Goal: Information Seeking & Learning: Learn about a topic

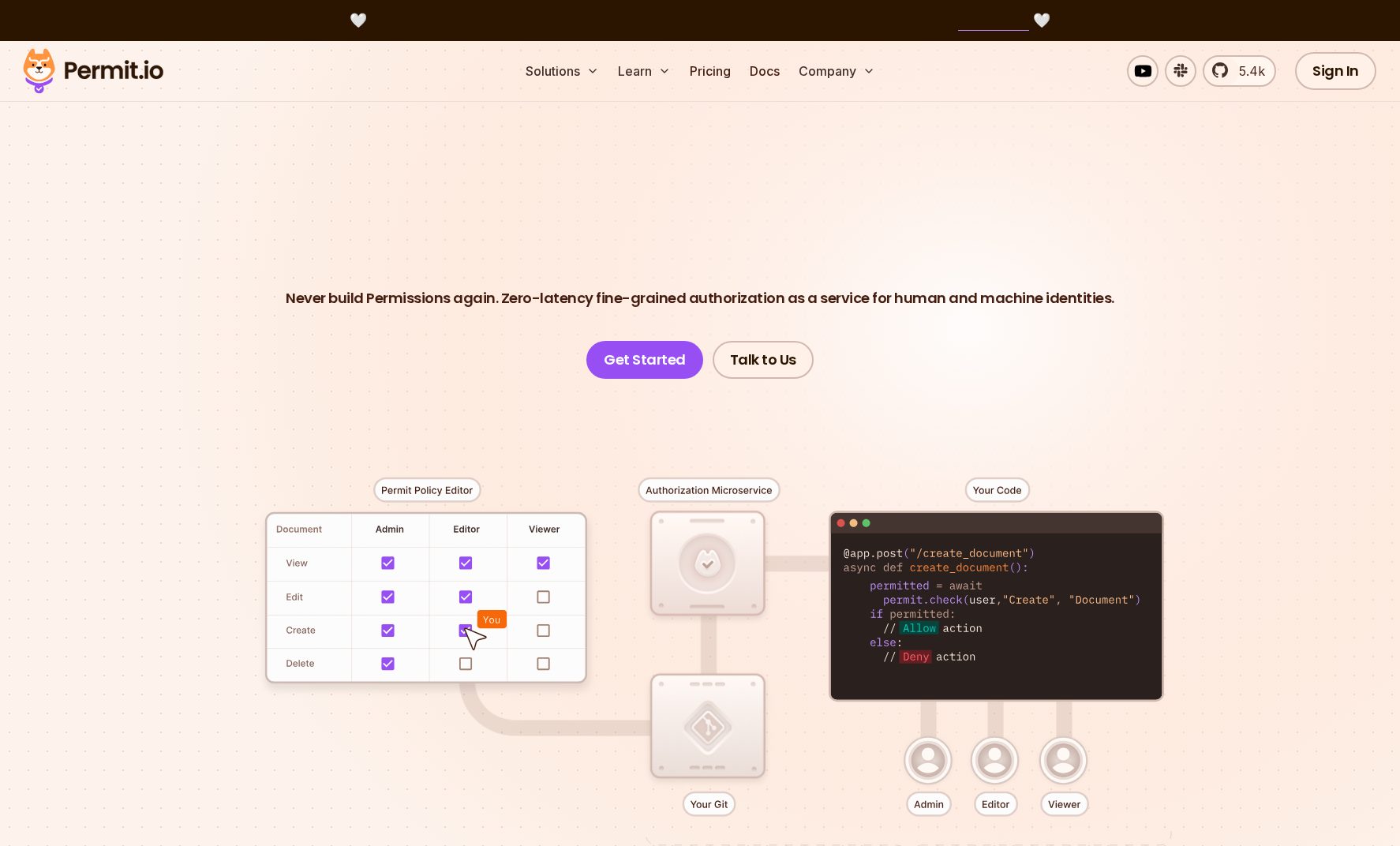
click at [987, 495] on div at bounding box center [700, 669] width 1105 height 581
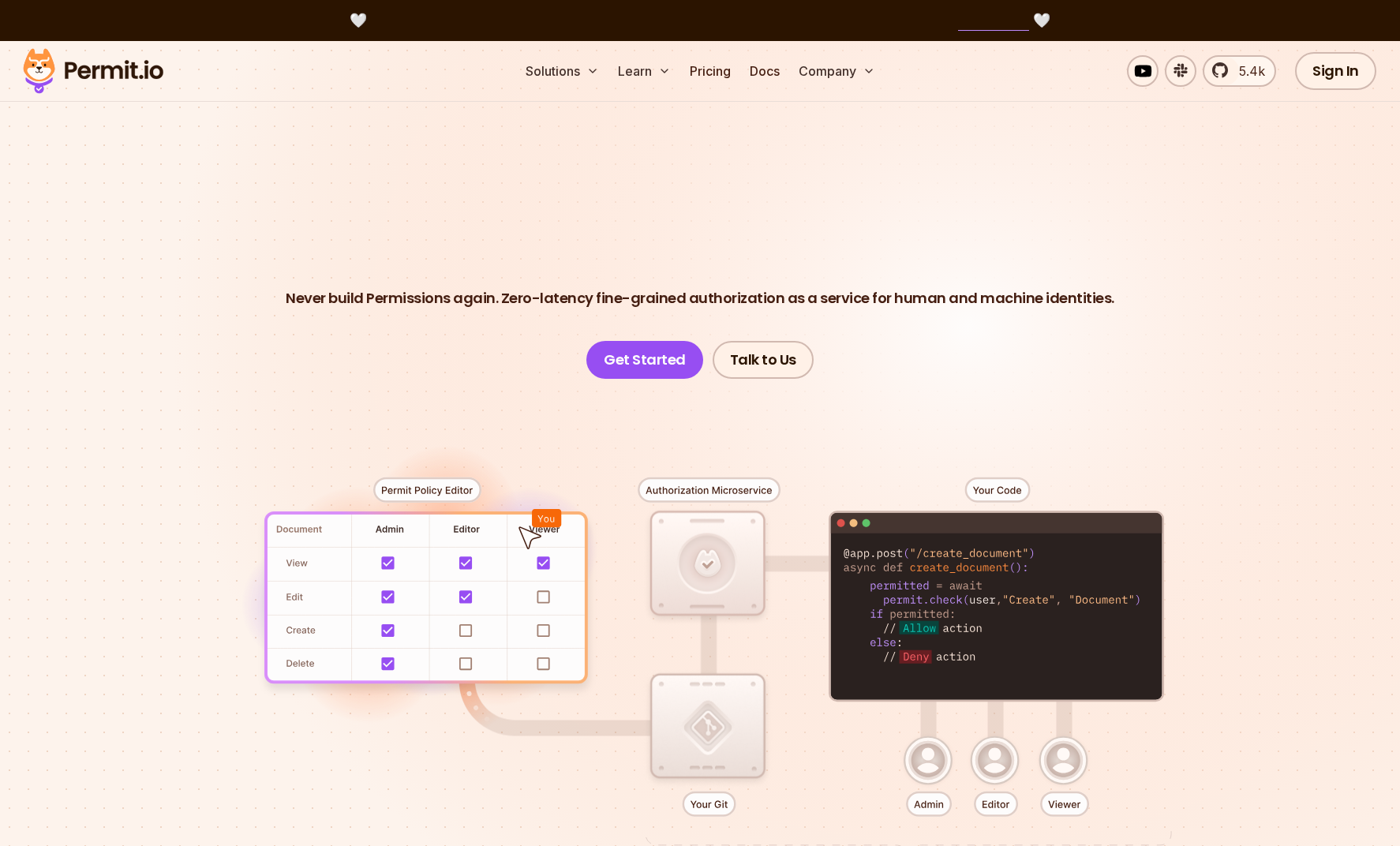
drag, startPoint x: 861, startPoint y: 549, endPoint x: 1038, endPoint y: 564, distance: 177.6
click at [1038, 564] on div at bounding box center [700, 669] width 1105 height 581
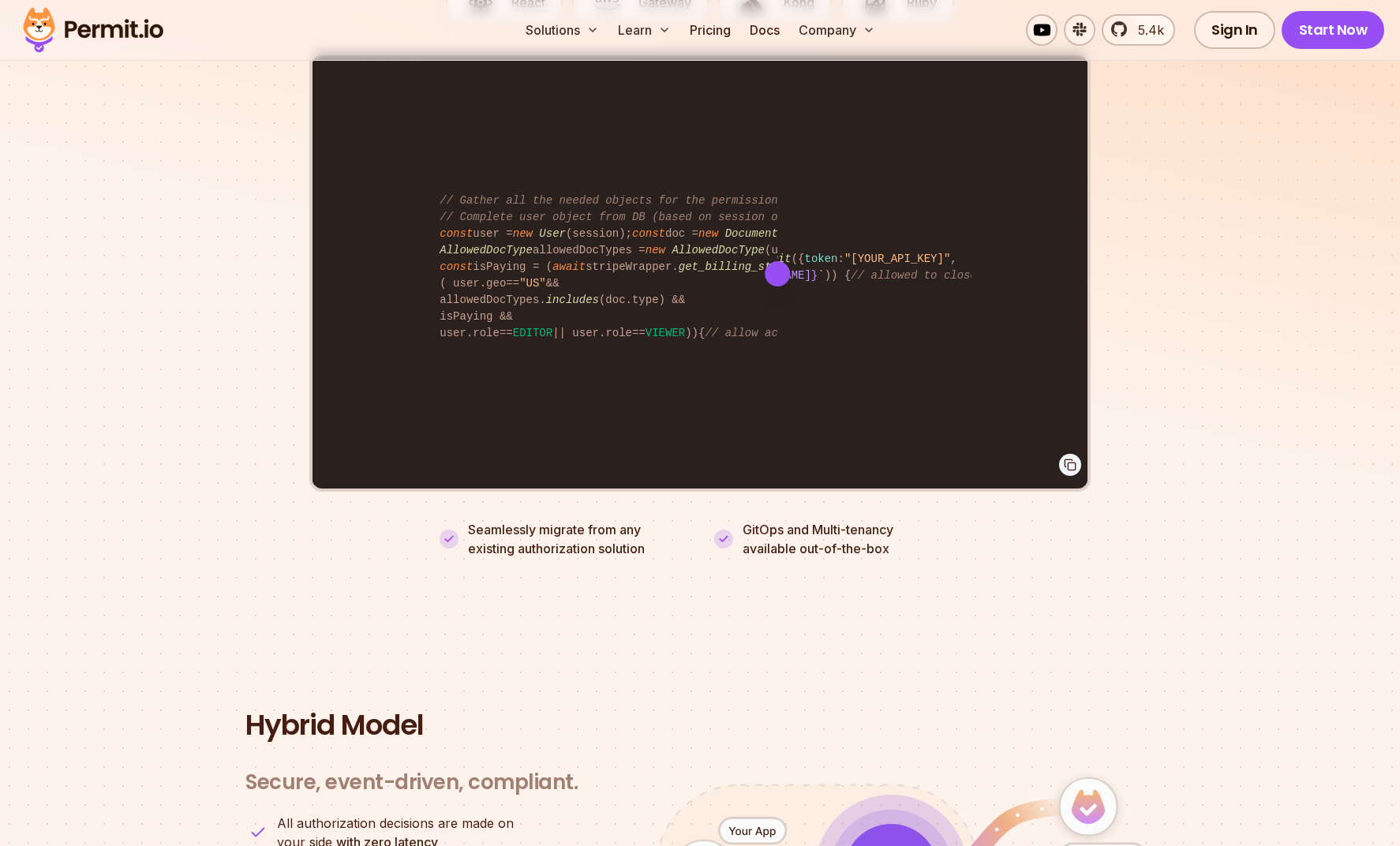
scroll to position [3617, 0]
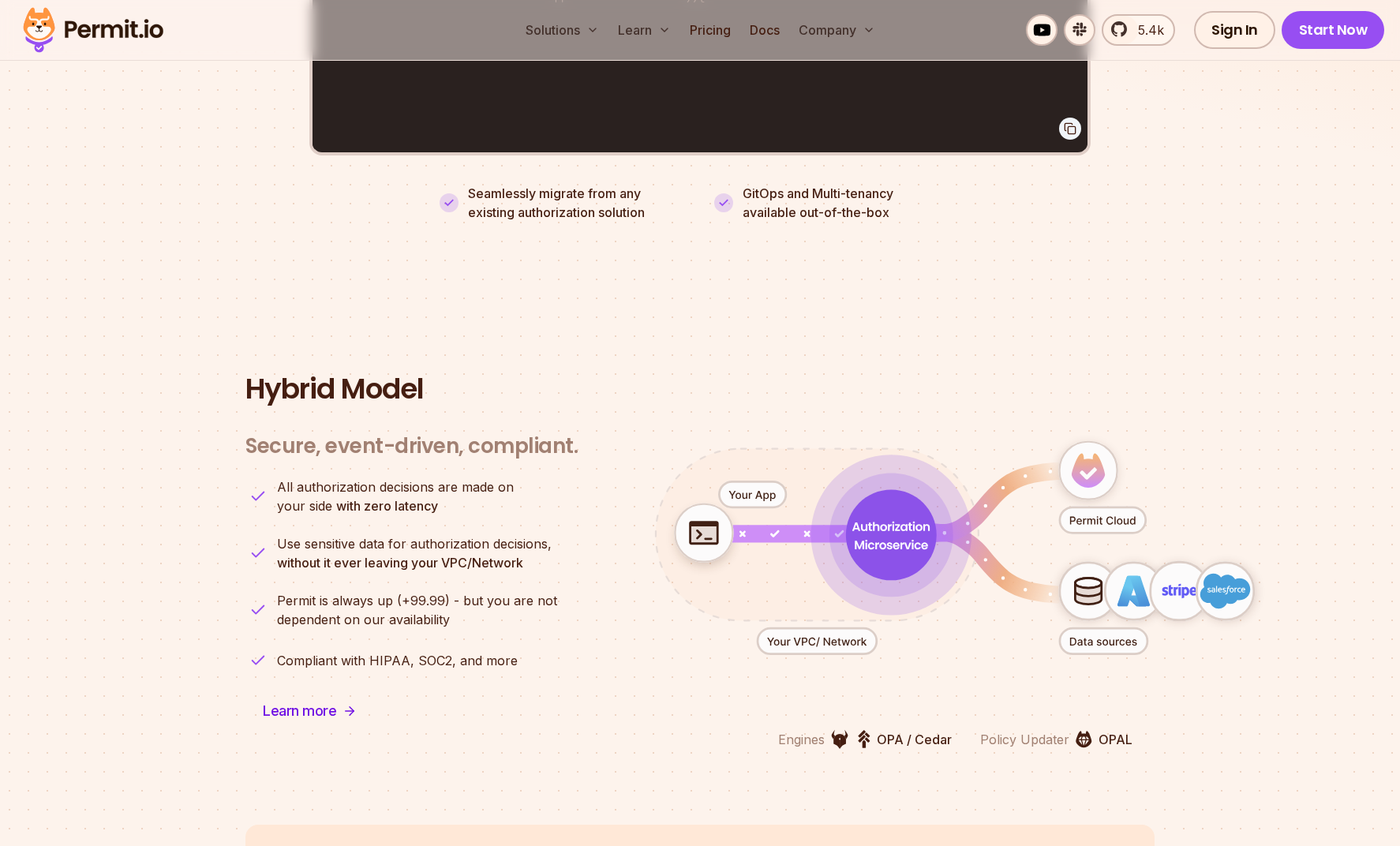
click at [1023, 302] on section "Hybrid Model Secure, event-driven, compliant. Engines OPA / Cedar Policy Update…" at bounding box center [700, 561] width 1400 height 527
drag, startPoint x: 1096, startPoint y: 447, endPoint x: 1166, endPoint y: 433, distance: 71.4
click at [1166, 433] on icon "animation" at bounding box center [955, 548] width 698 height 306
click at [926, 298] on section "Hybrid Model Secure, event-driven, compliant. Engines OPA / Cedar Policy Update…" at bounding box center [700, 561] width 1400 height 527
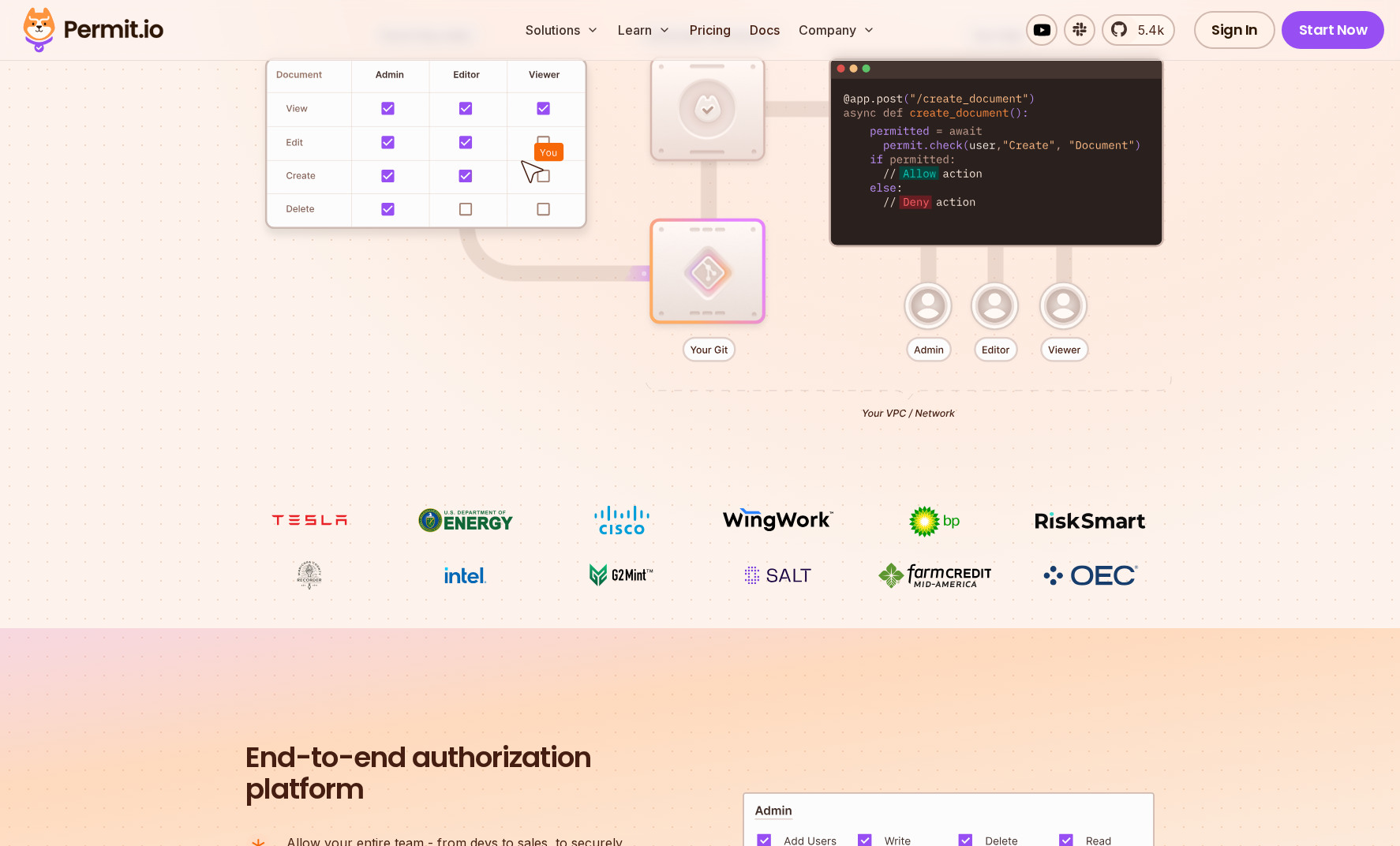
scroll to position [0, 0]
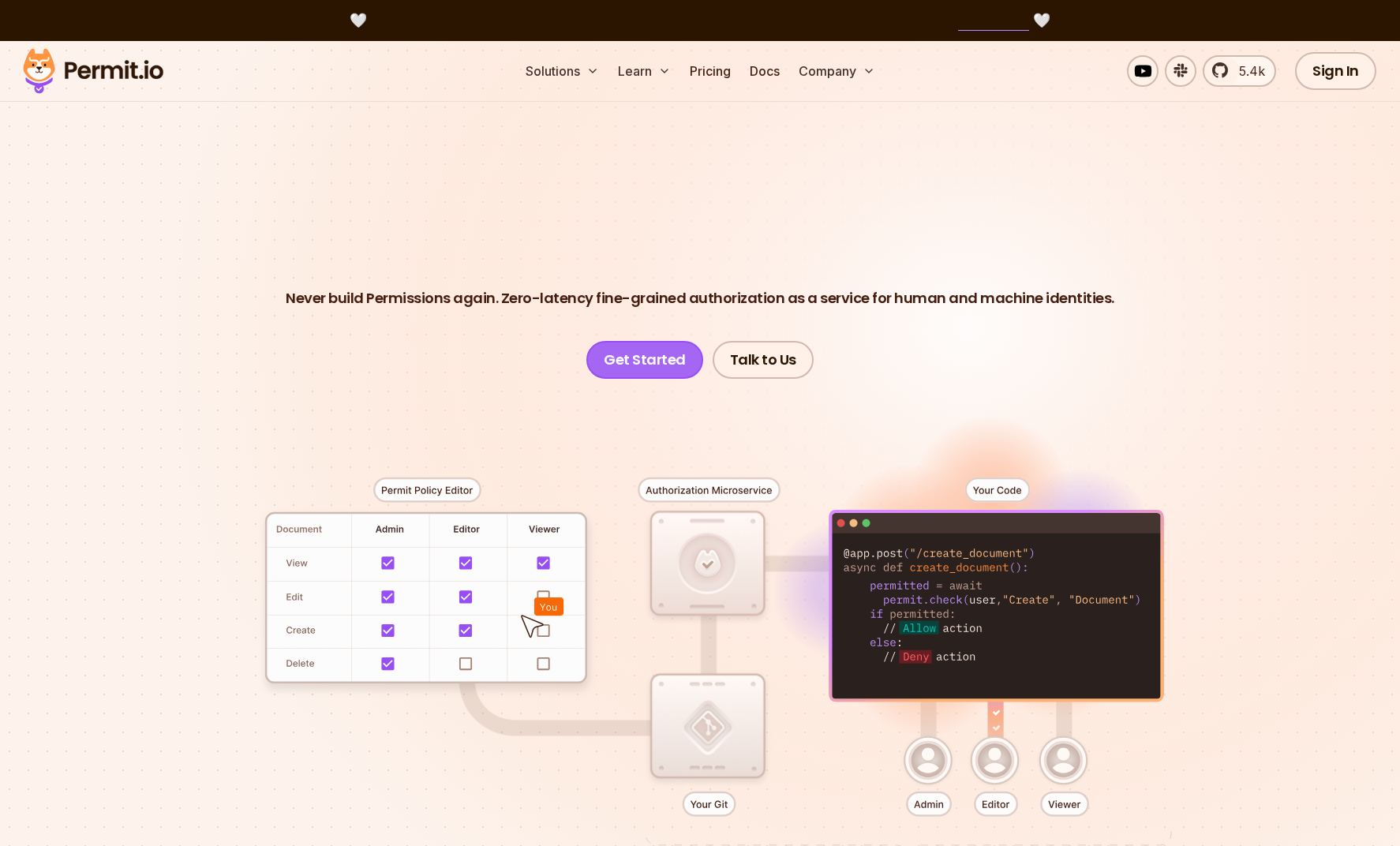
click at [657, 367] on link "Get Started" at bounding box center [645, 359] width 117 height 38
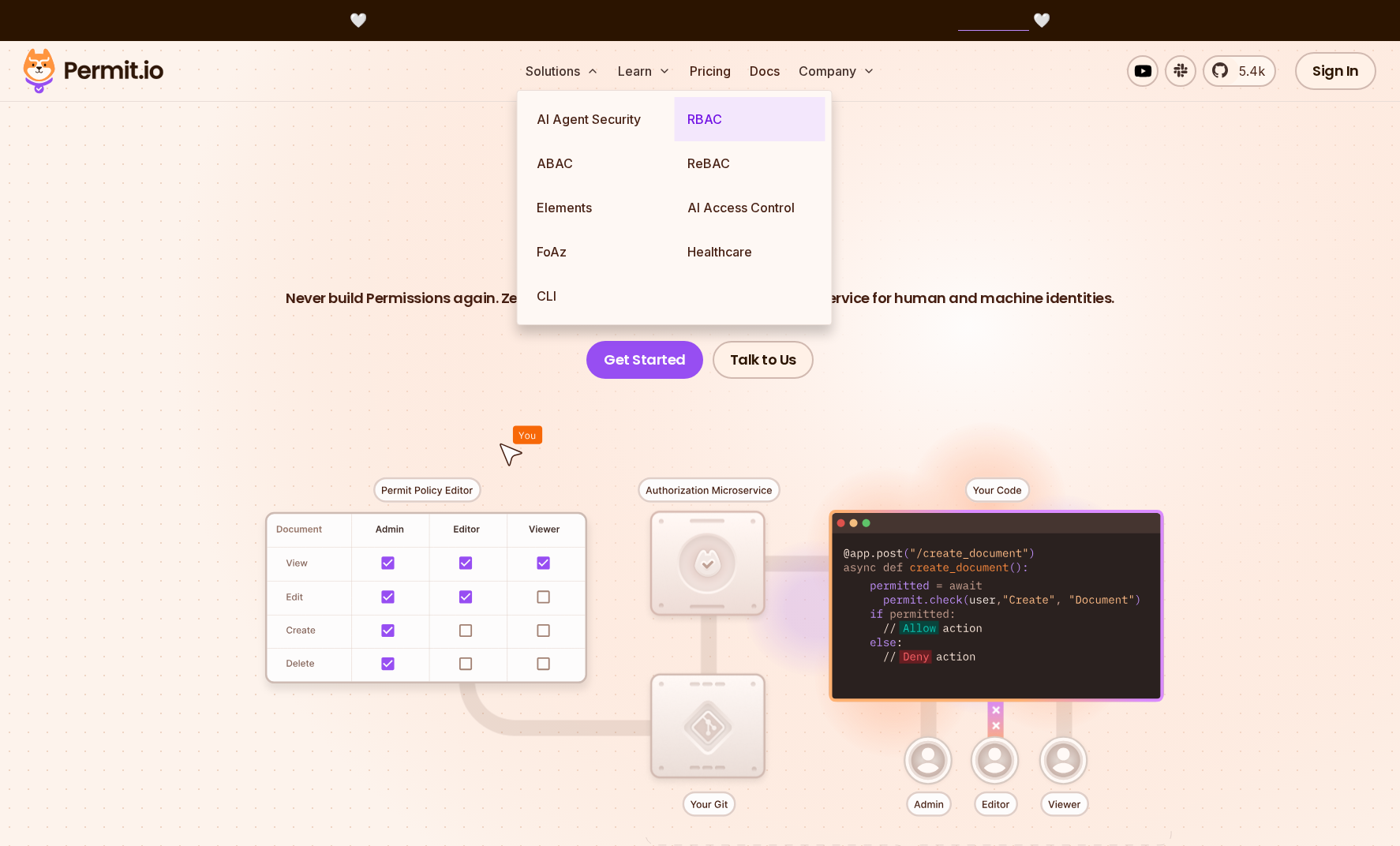
click at [754, 114] on link "RBAC" at bounding box center [751, 119] width 151 height 45
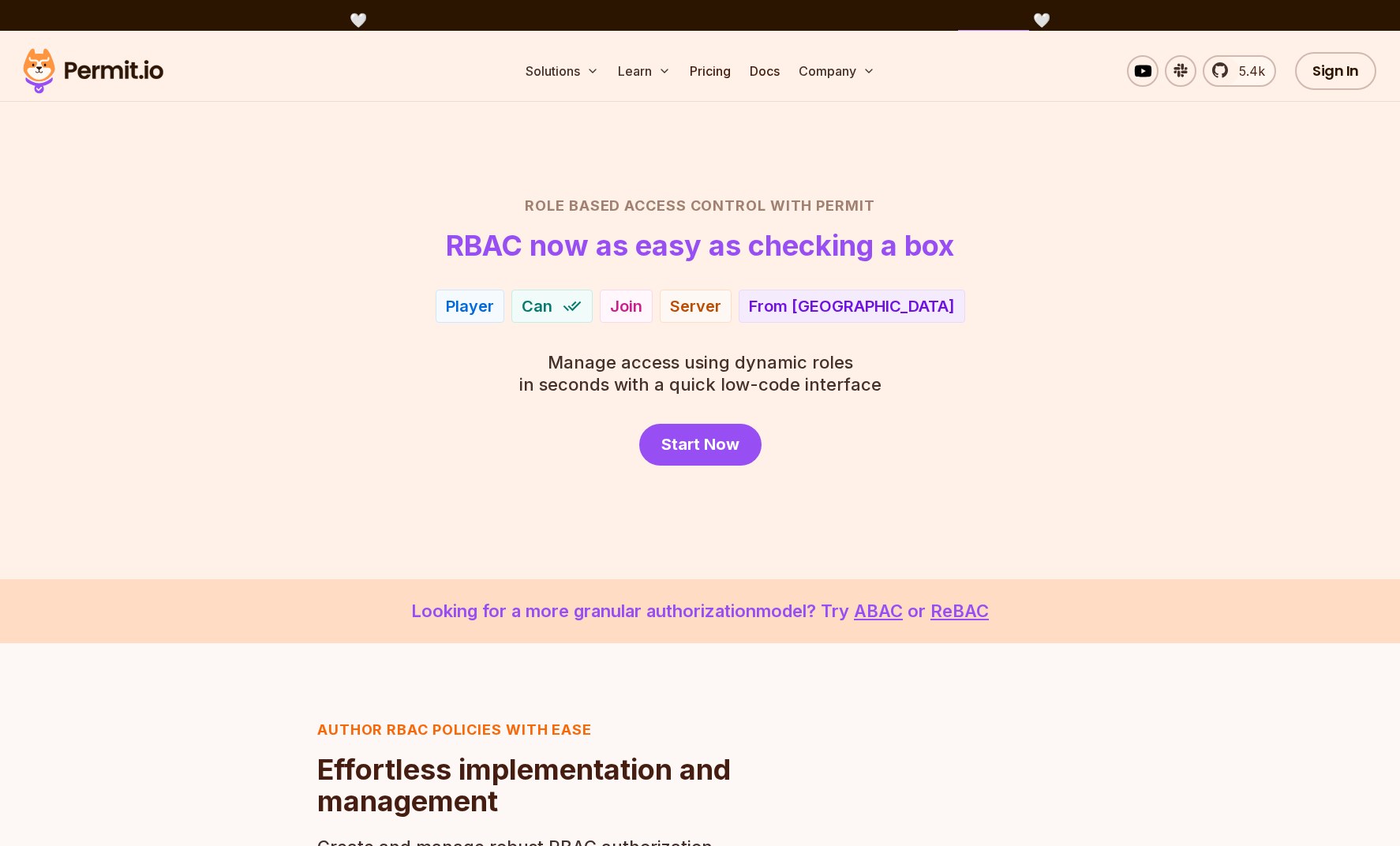
click at [978, 314] on div "Player Can Join Server From EU" at bounding box center [700, 306] width 1105 height 33
